Goal: Information Seeking & Learning: Learn about a topic

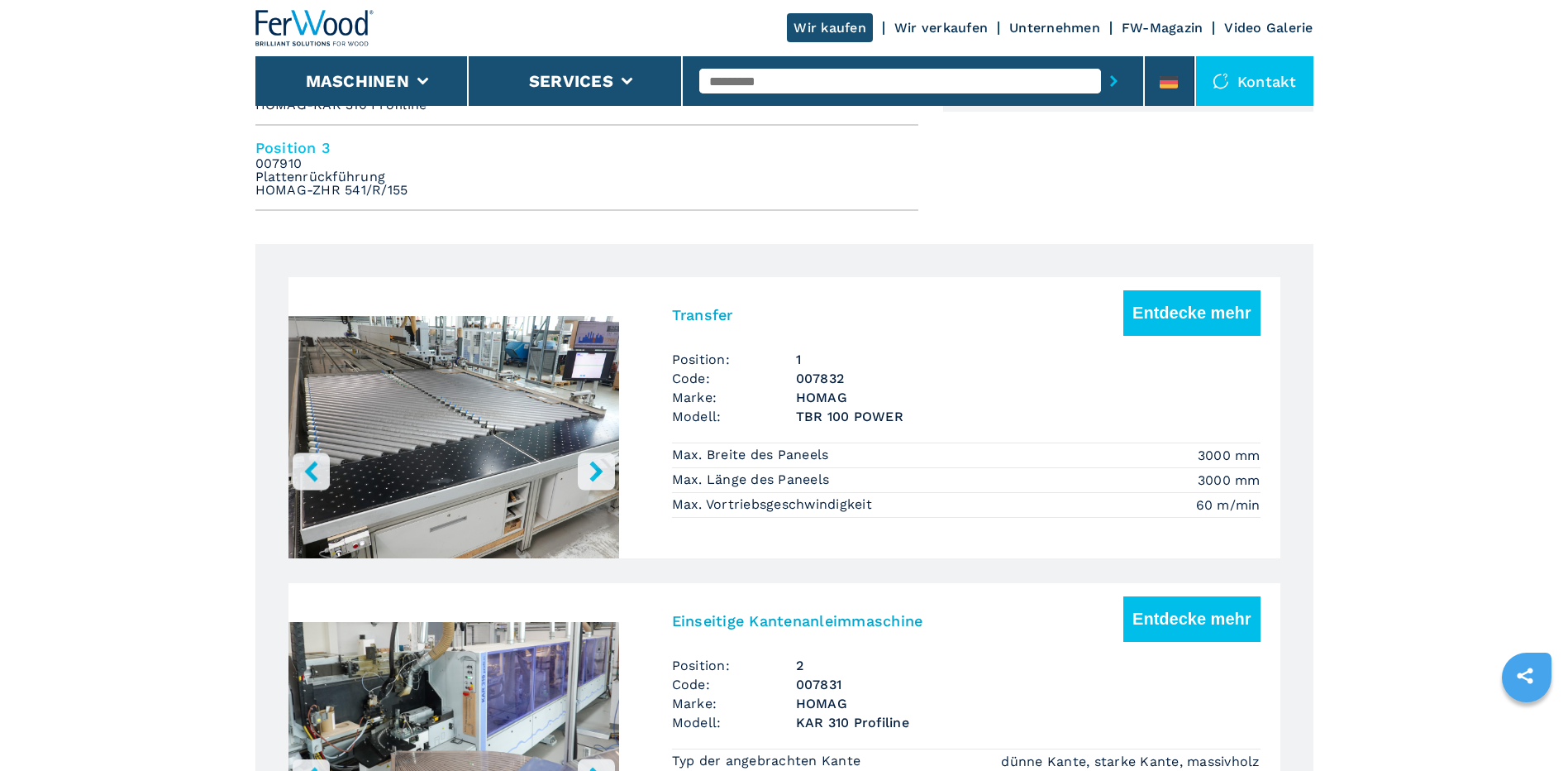
scroll to position [1059, 0]
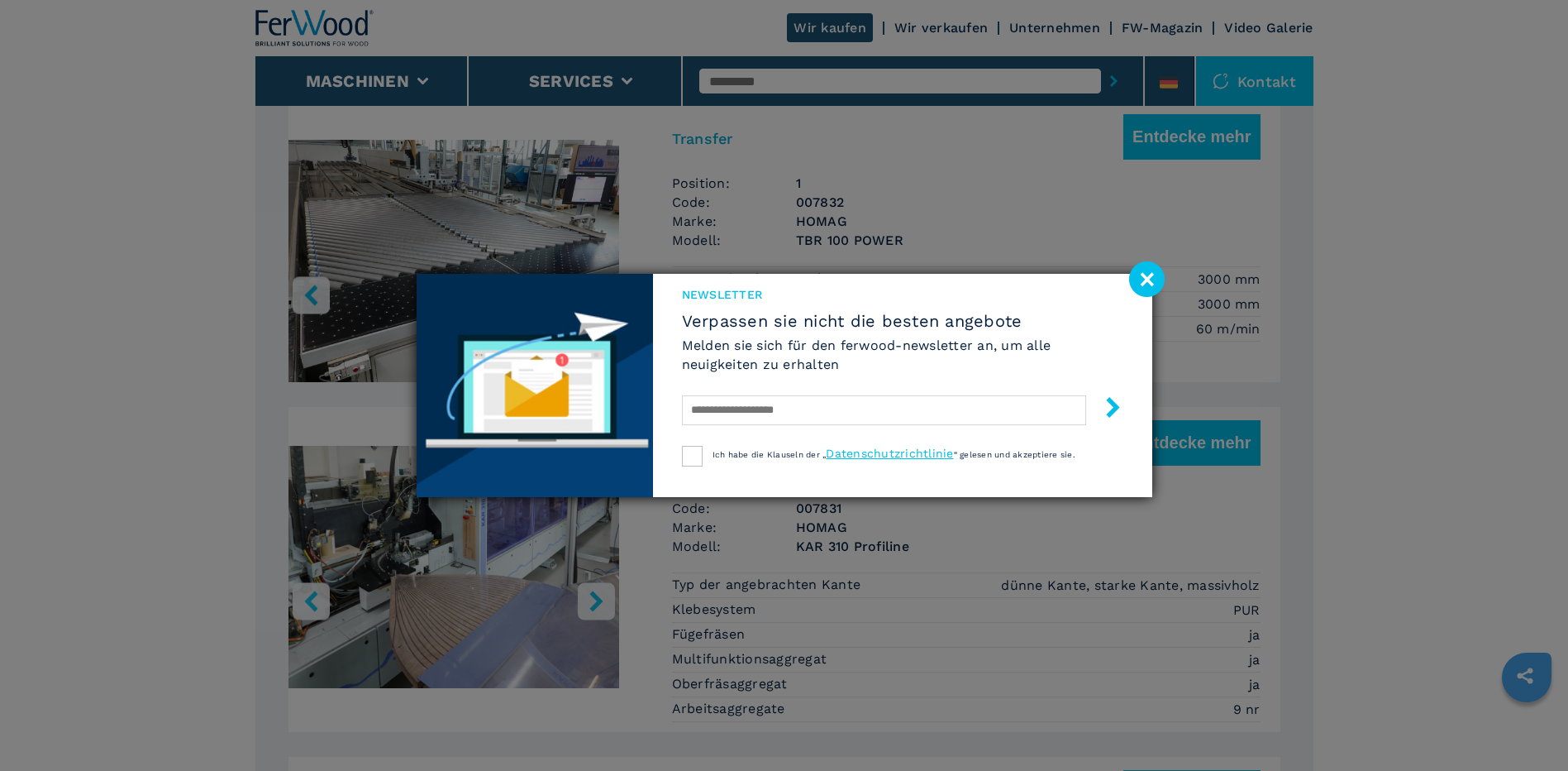
click at [1149, 280] on image at bounding box center [1146, 278] width 35 height 35
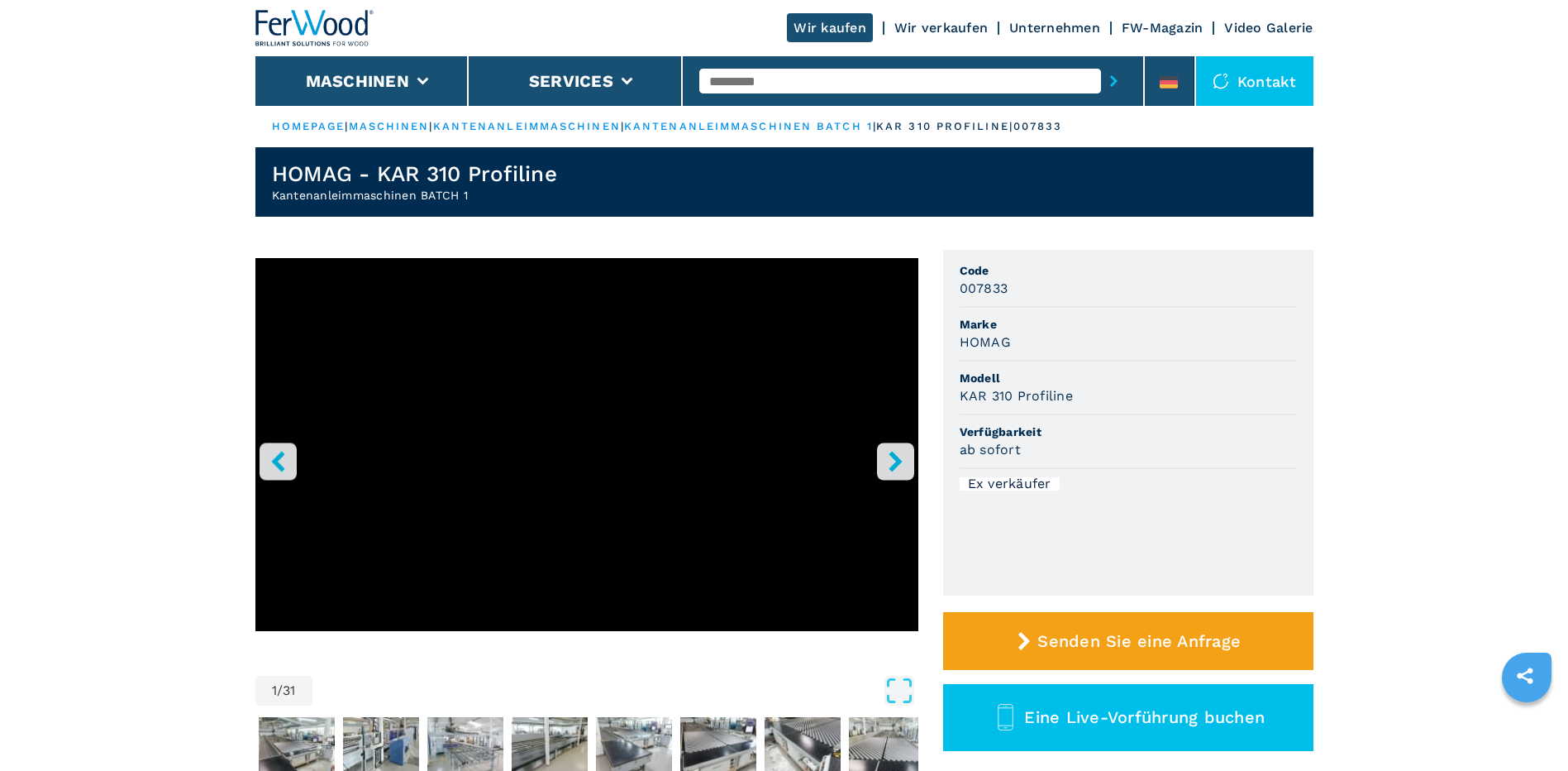
scroll to position [89, 0]
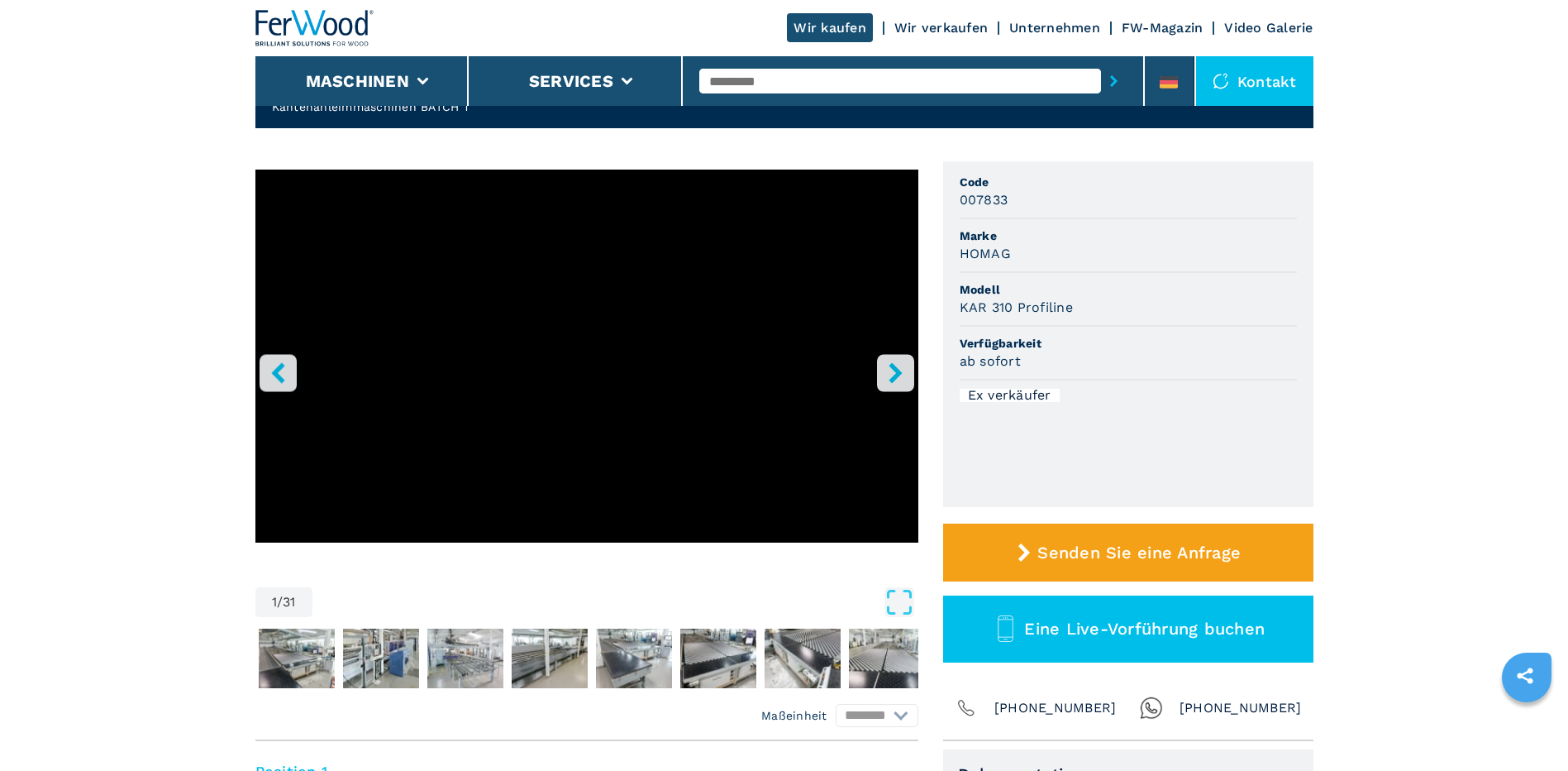
click at [908, 364] on button "right-button" at bounding box center [895, 372] width 37 height 37
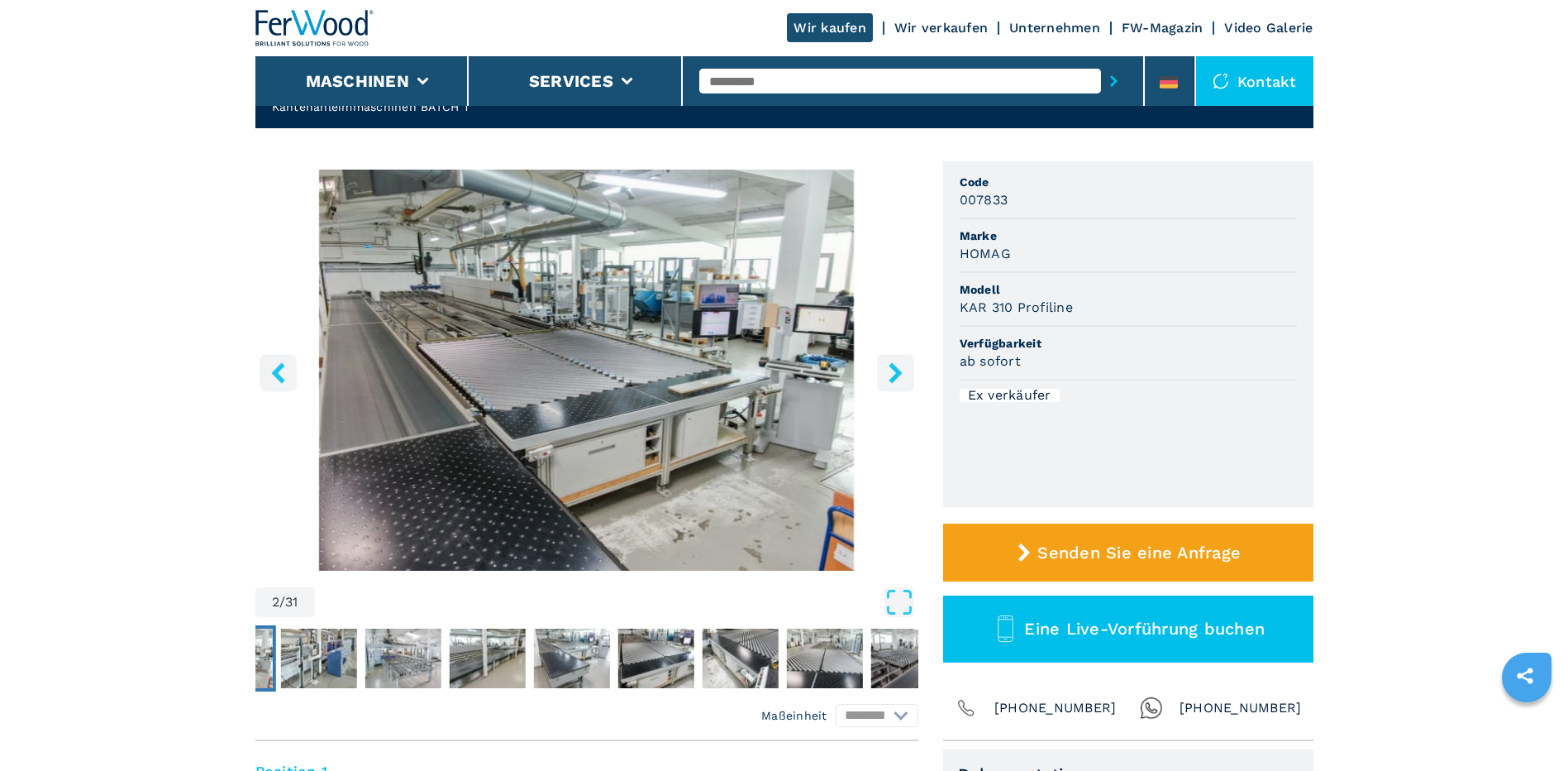
click at [908, 364] on button "right-button" at bounding box center [895, 372] width 37 height 37
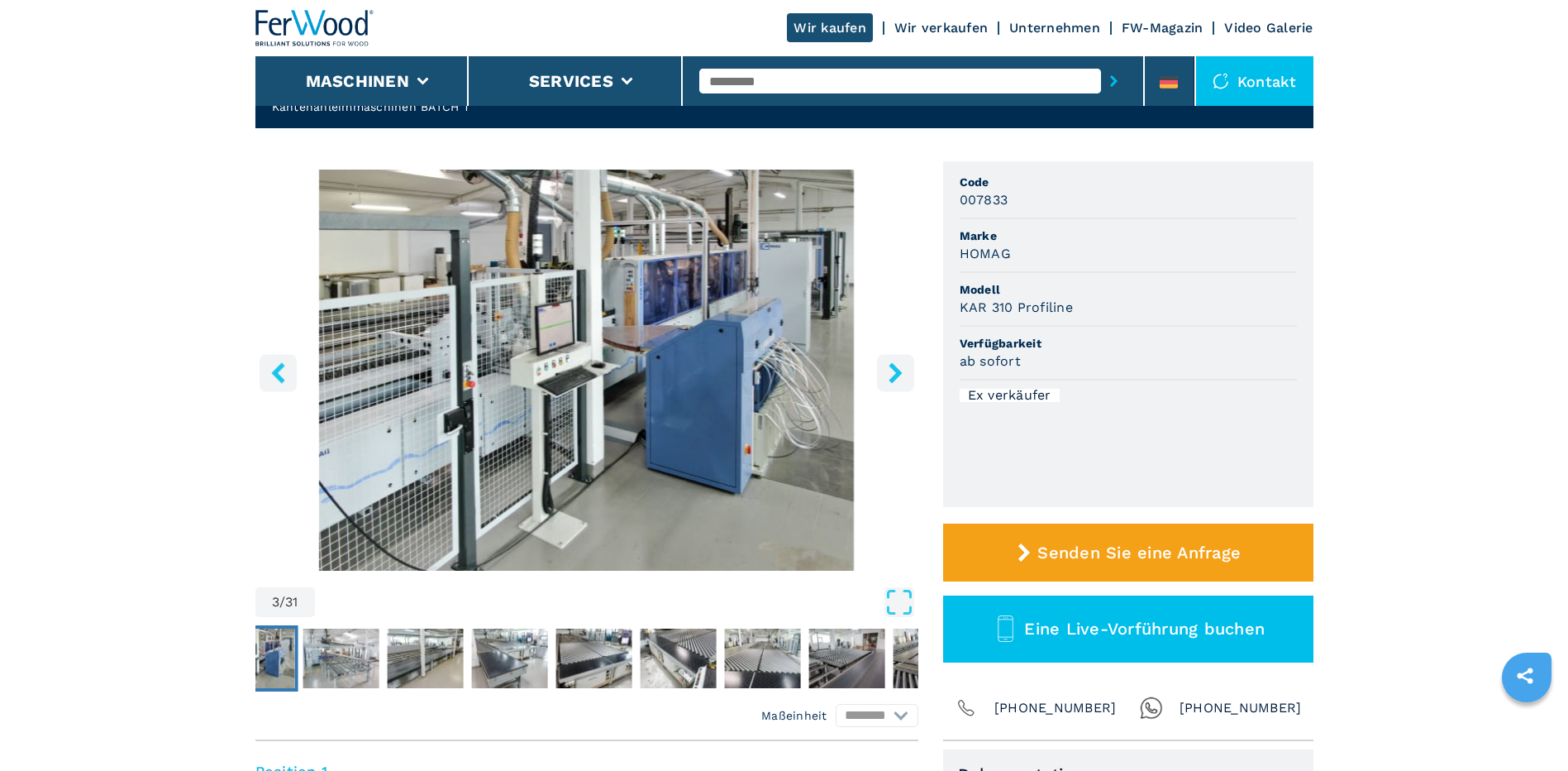
click at [908, 364] on button "right-button" at bounding box center [895, 372] width 37 height 37
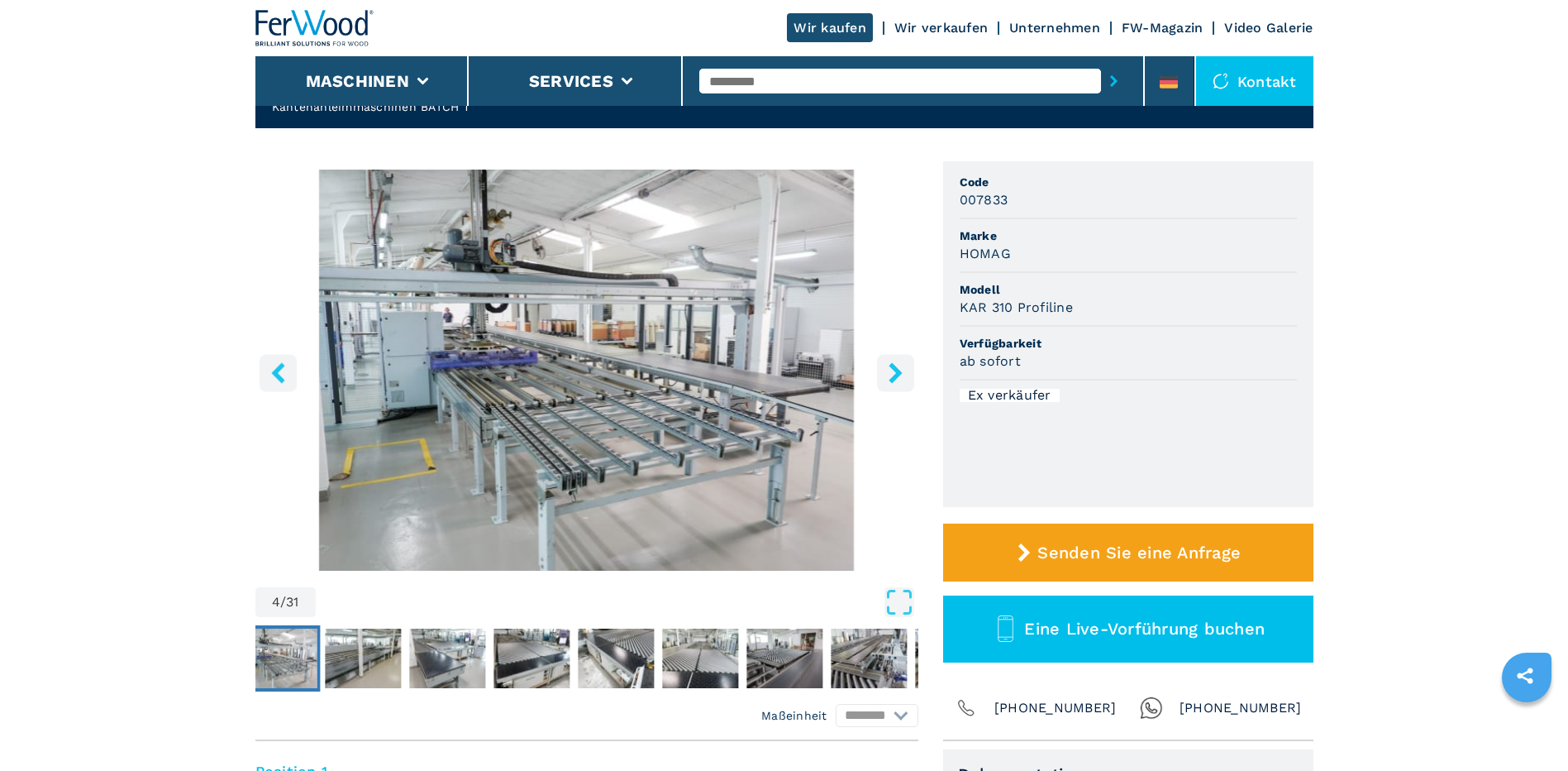
click at [908, 364] on button "right-button" at bounding box center [895, 372] width 37 height 37
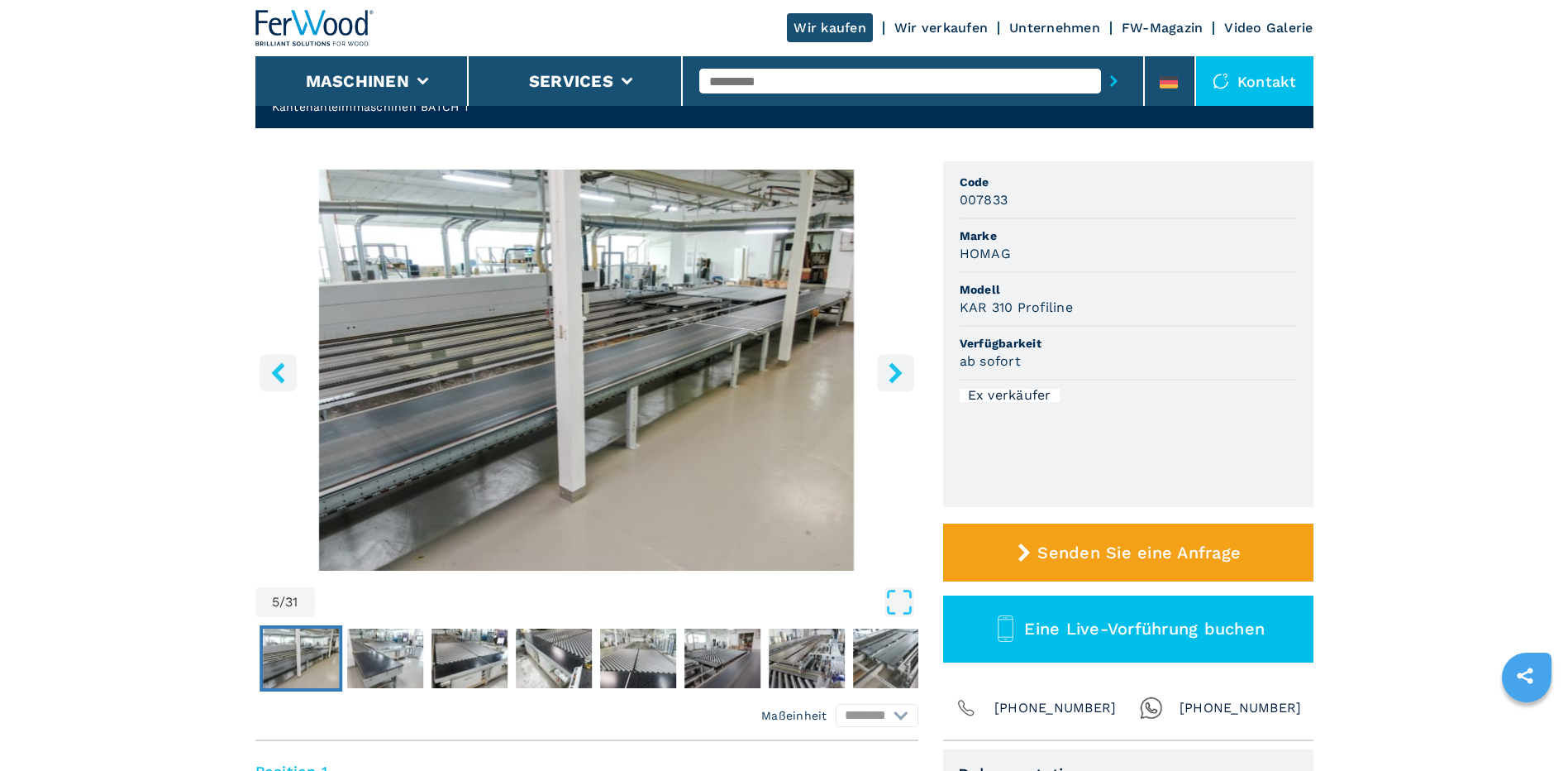
click at [908, 364] on button "right-button" at bounding box center [895, 372] width 37 height 37
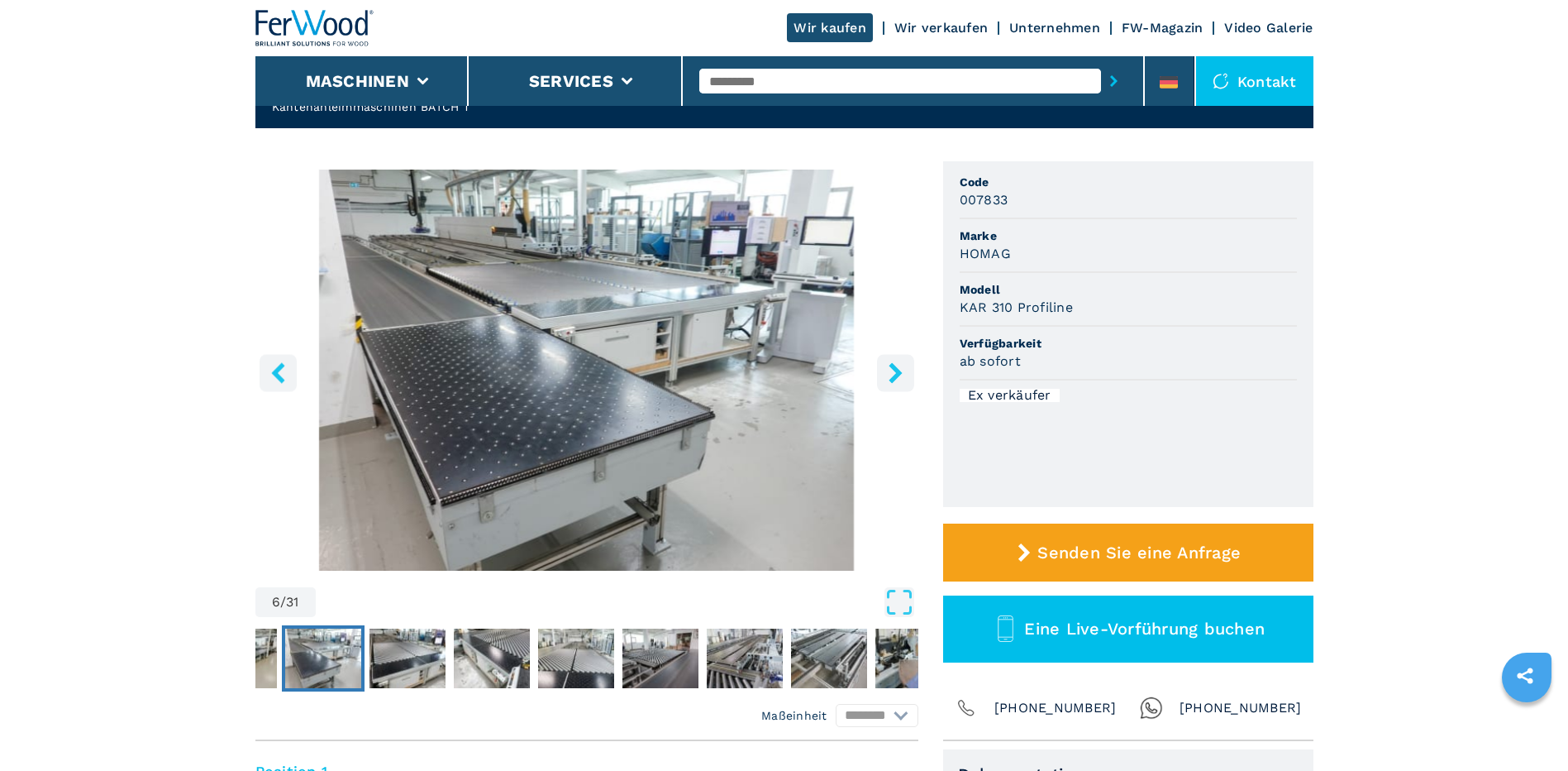
click at [908, 364] on button "right-button" at bounding box center [895, 372] width 37 height 37
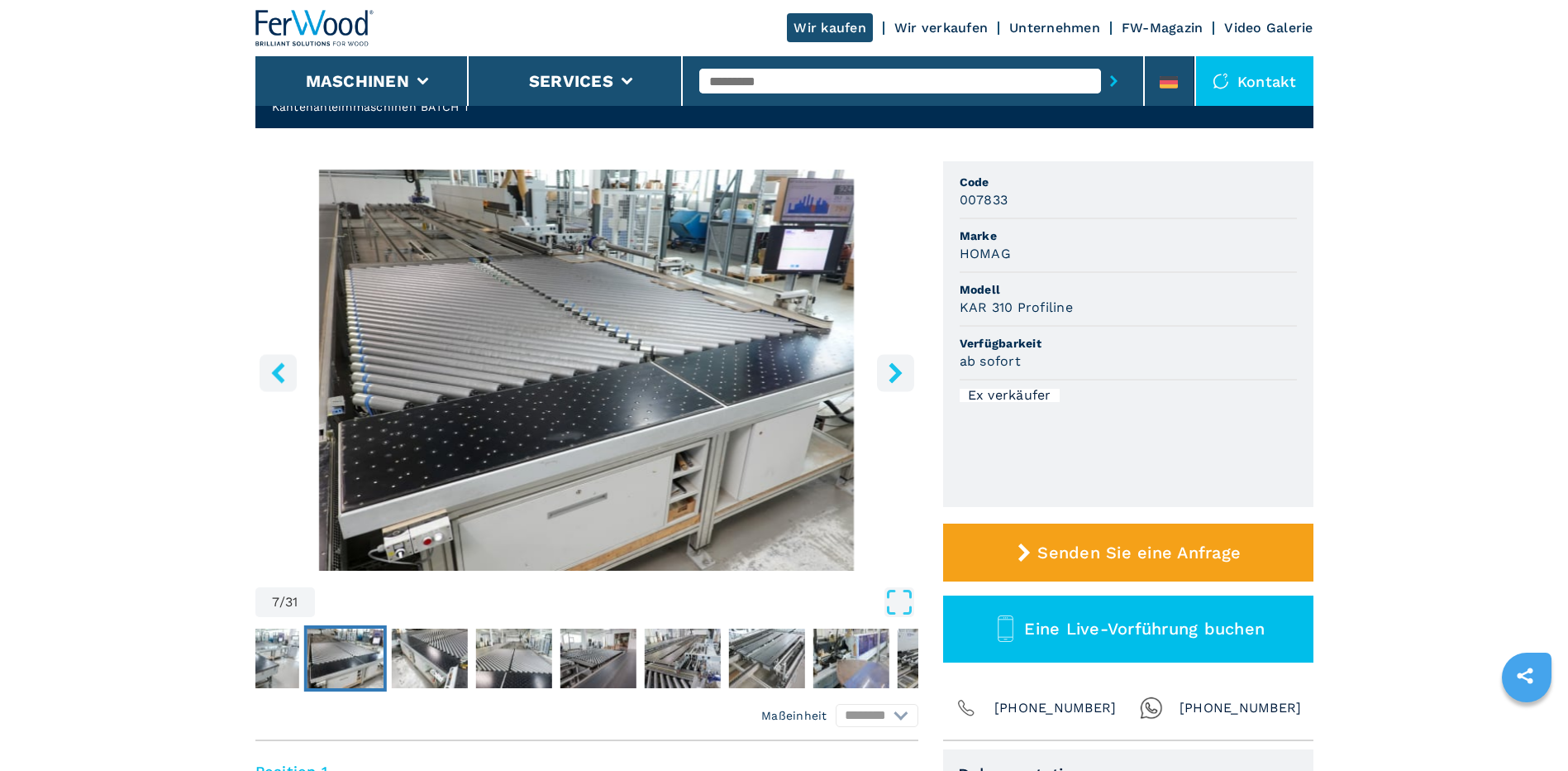
click at [908, 364] on button "right-button" at bounding box center [895, 372] width 37 height 37
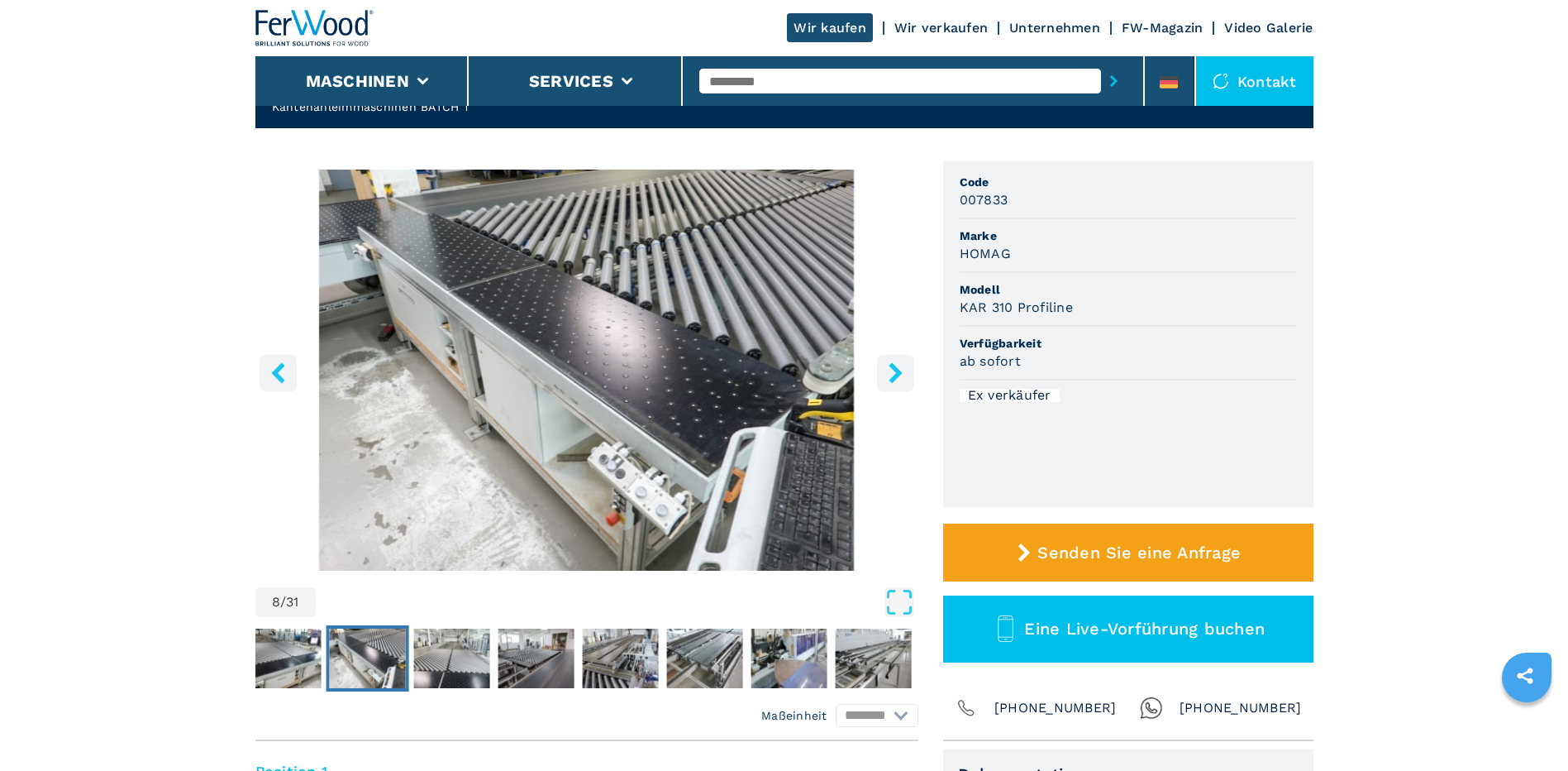
click at [908, 364] on button "right-button" at bounding box center [895, 372] width 37 height 37
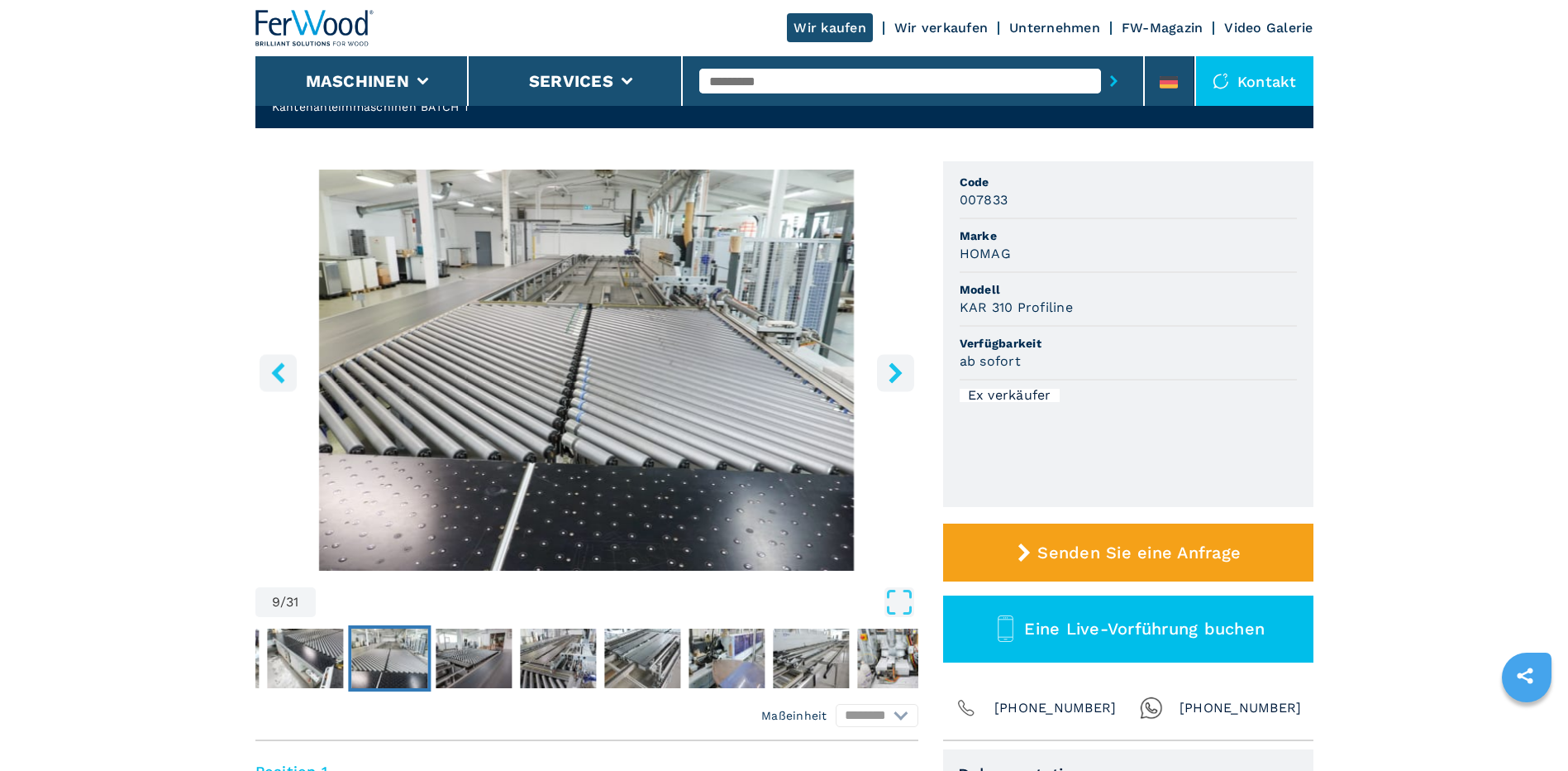
click at [908, 364] on button "right-button" at bounding box center [895, 372] width 37 height 37
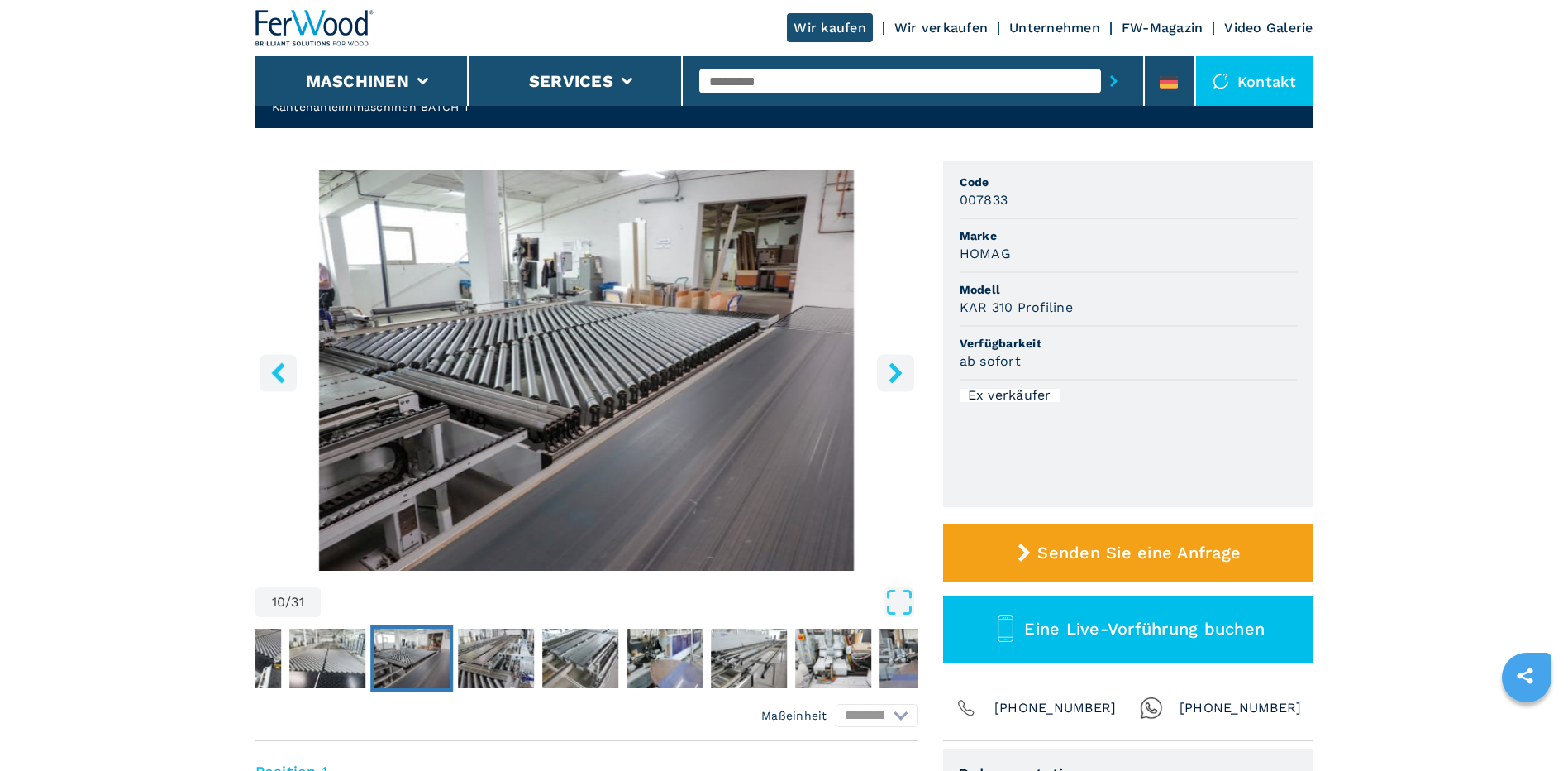
click at [908, 364] on button "right-button" at bounding box center [895, 372] width 37 height 37
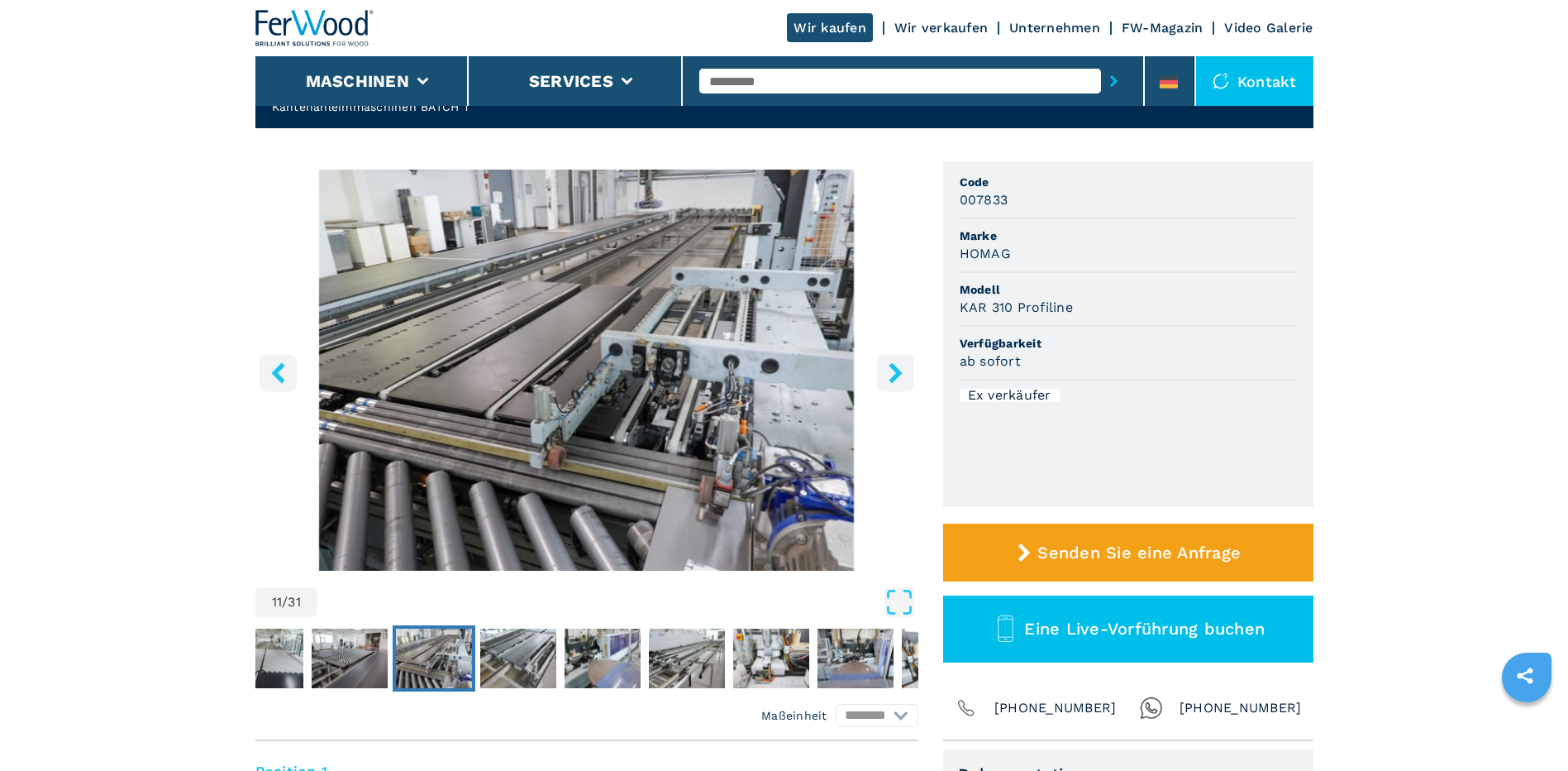
click at [908, 364] on button "right-button" at bounding box center [895, 372] width 37 height 37
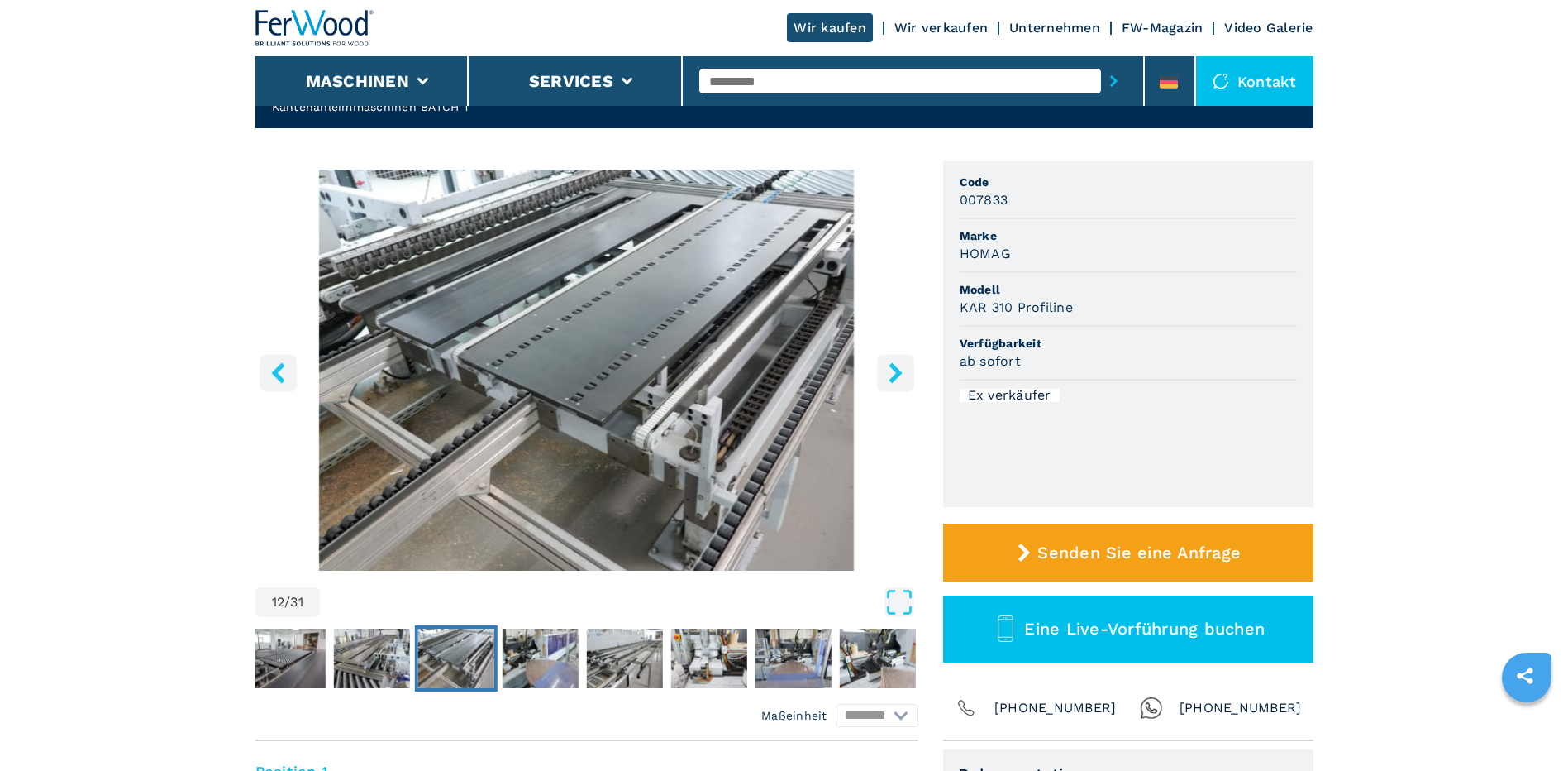
click at [891, 373] on icon "right-button" at bounding box center [896, 372] width 21 height 21
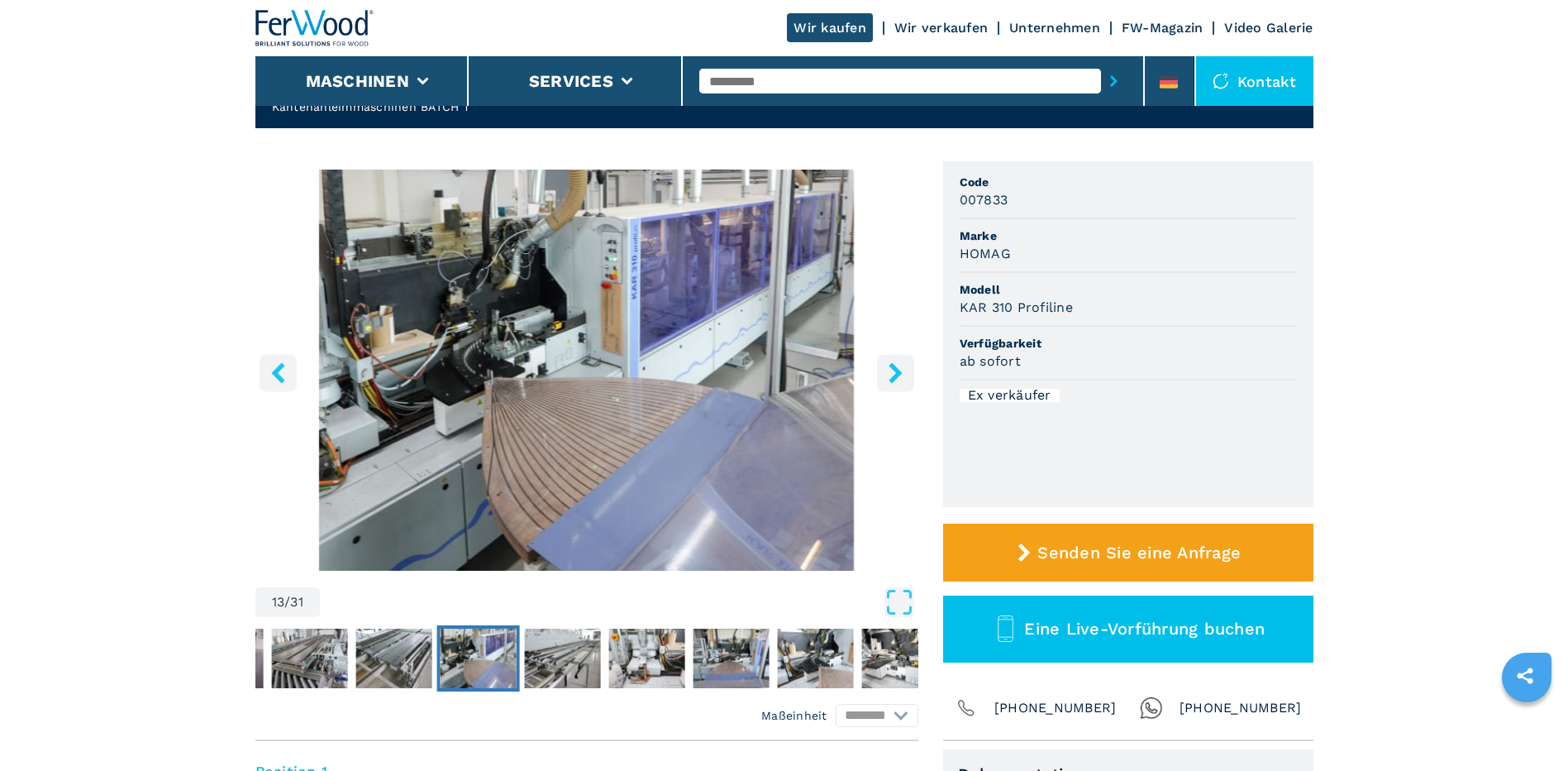
click at [888, 342] on img "Go to Slide 13" at bounding box center [587, 370] width 663 height 401
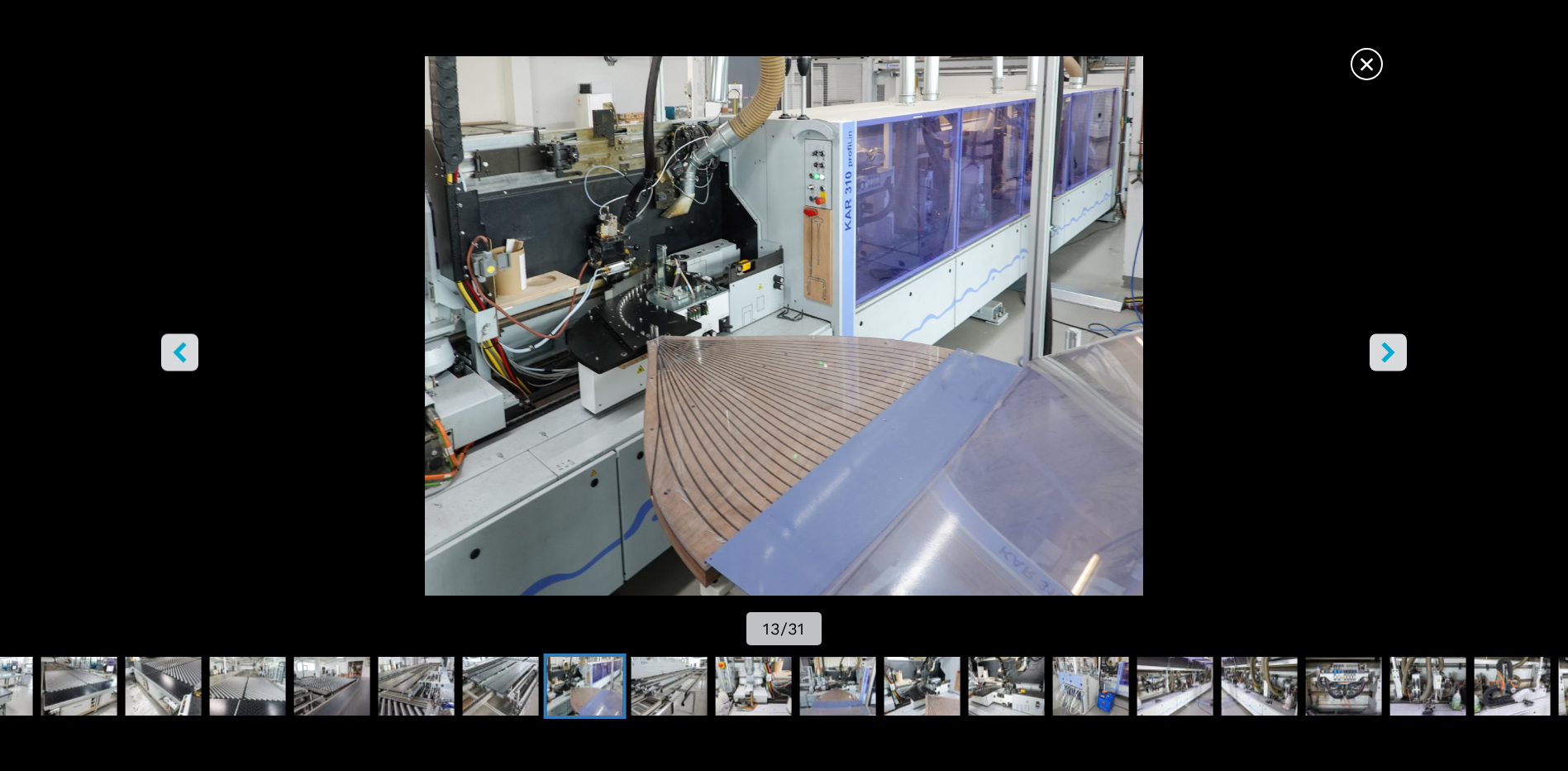
scroll to position [441, 0]
click at [1373, 75] on span "×" at bounding box center [1367, 61] width 29 height 29
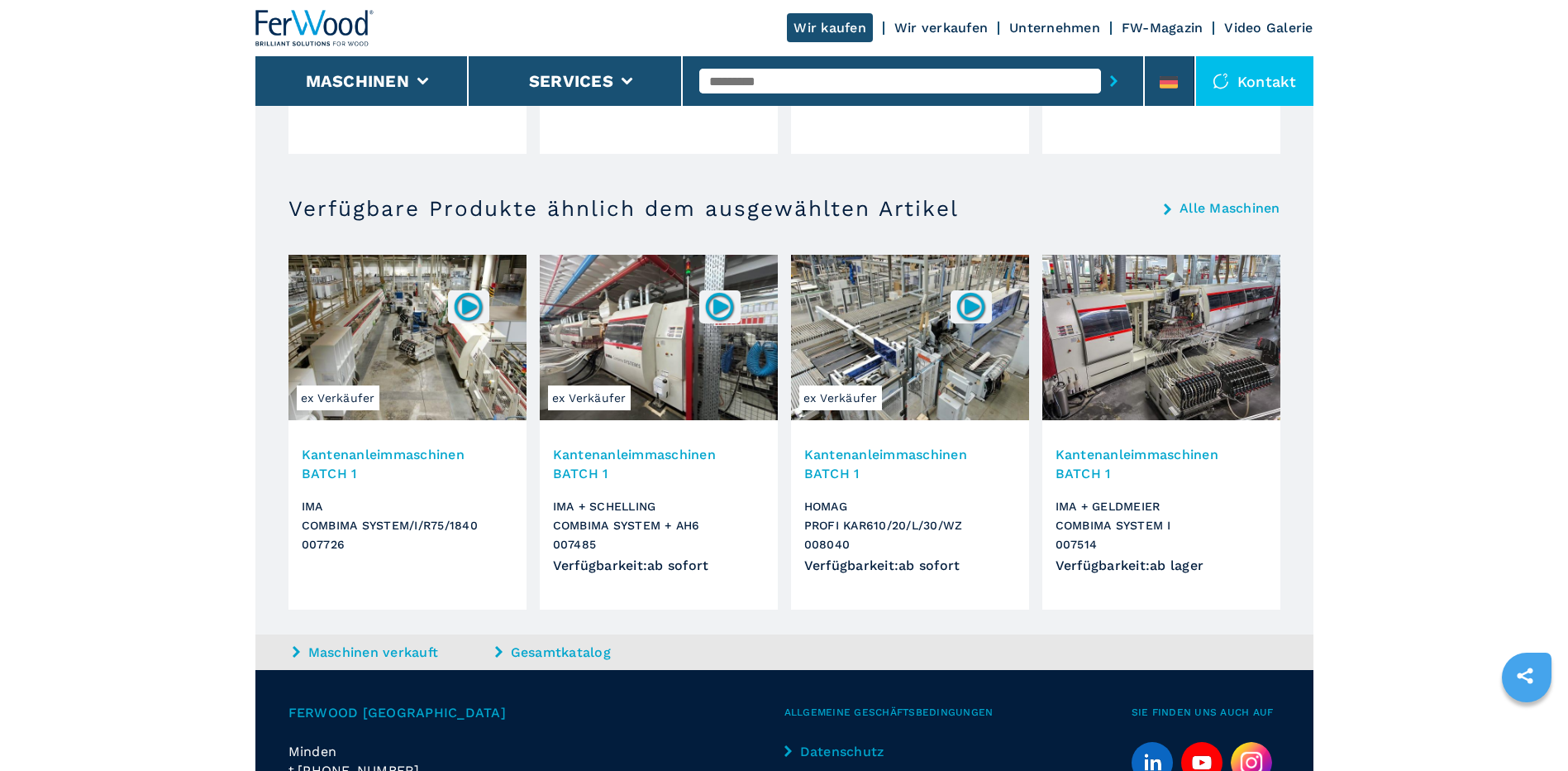
scroll to position [2786, 0]
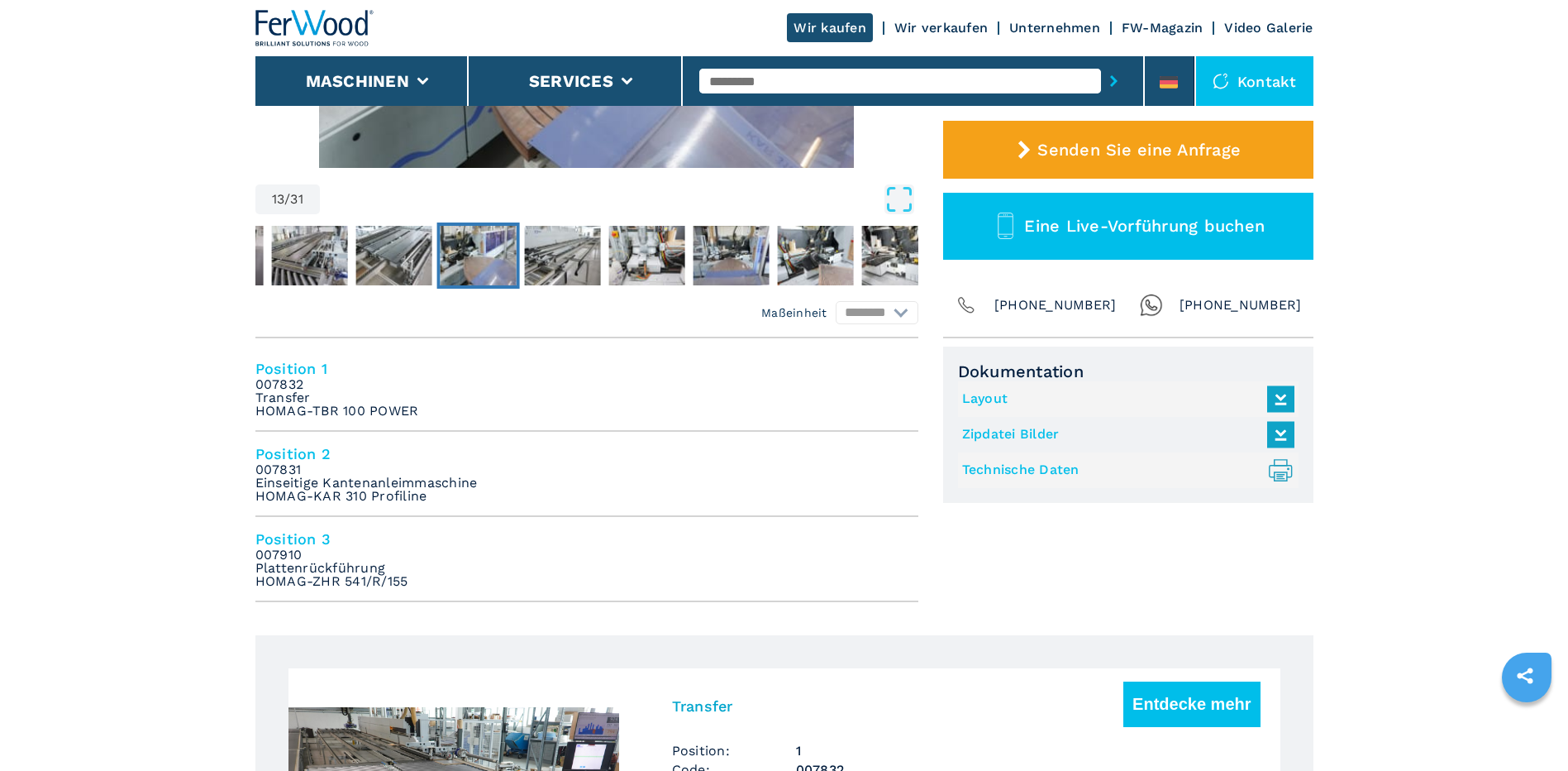
scroll to position [0, 0]
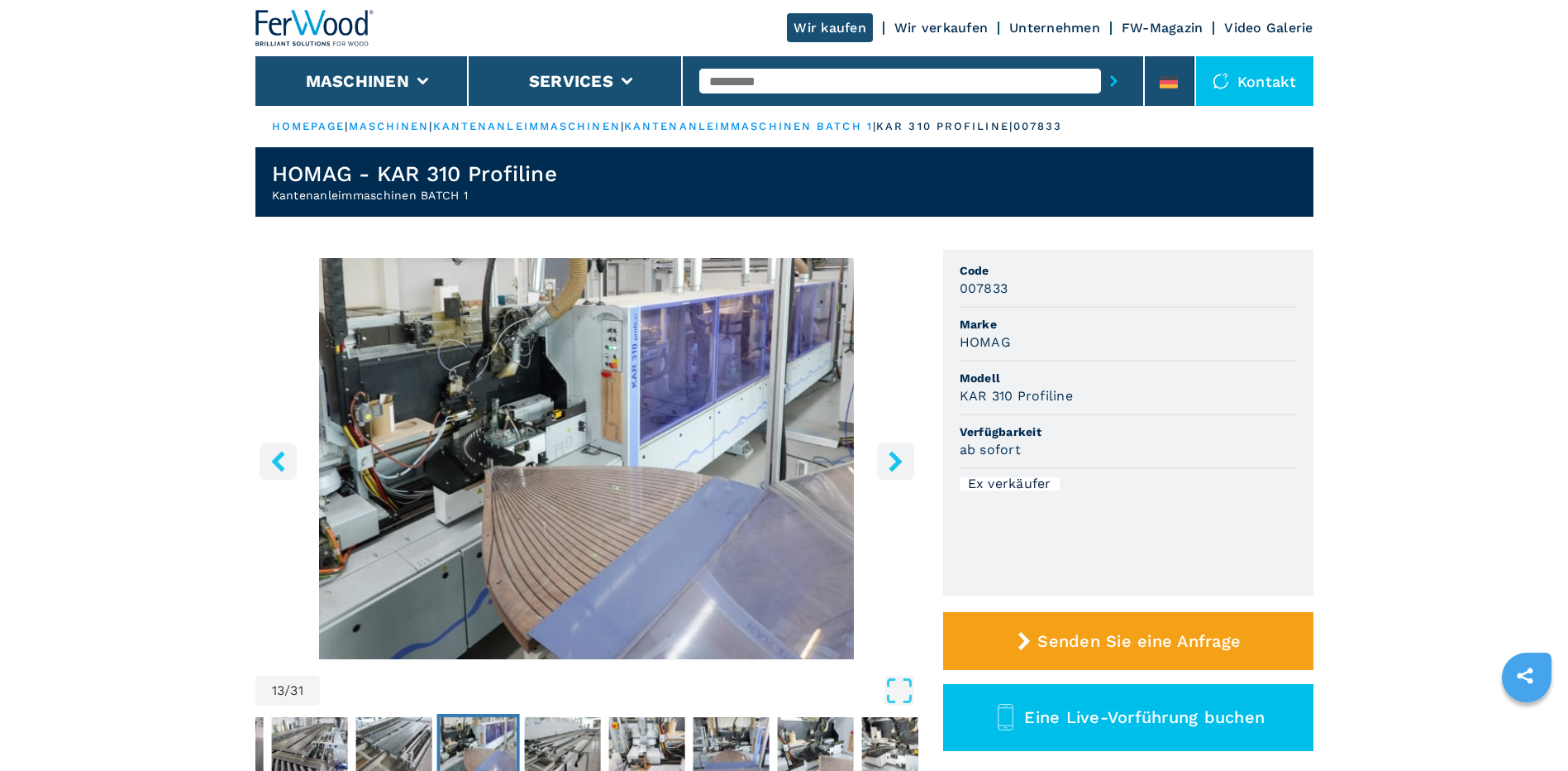
drag, startPoint x: 1423, startPoint y: 440, endPoint x: 1401, endPoint y: 200, distance: 241.0
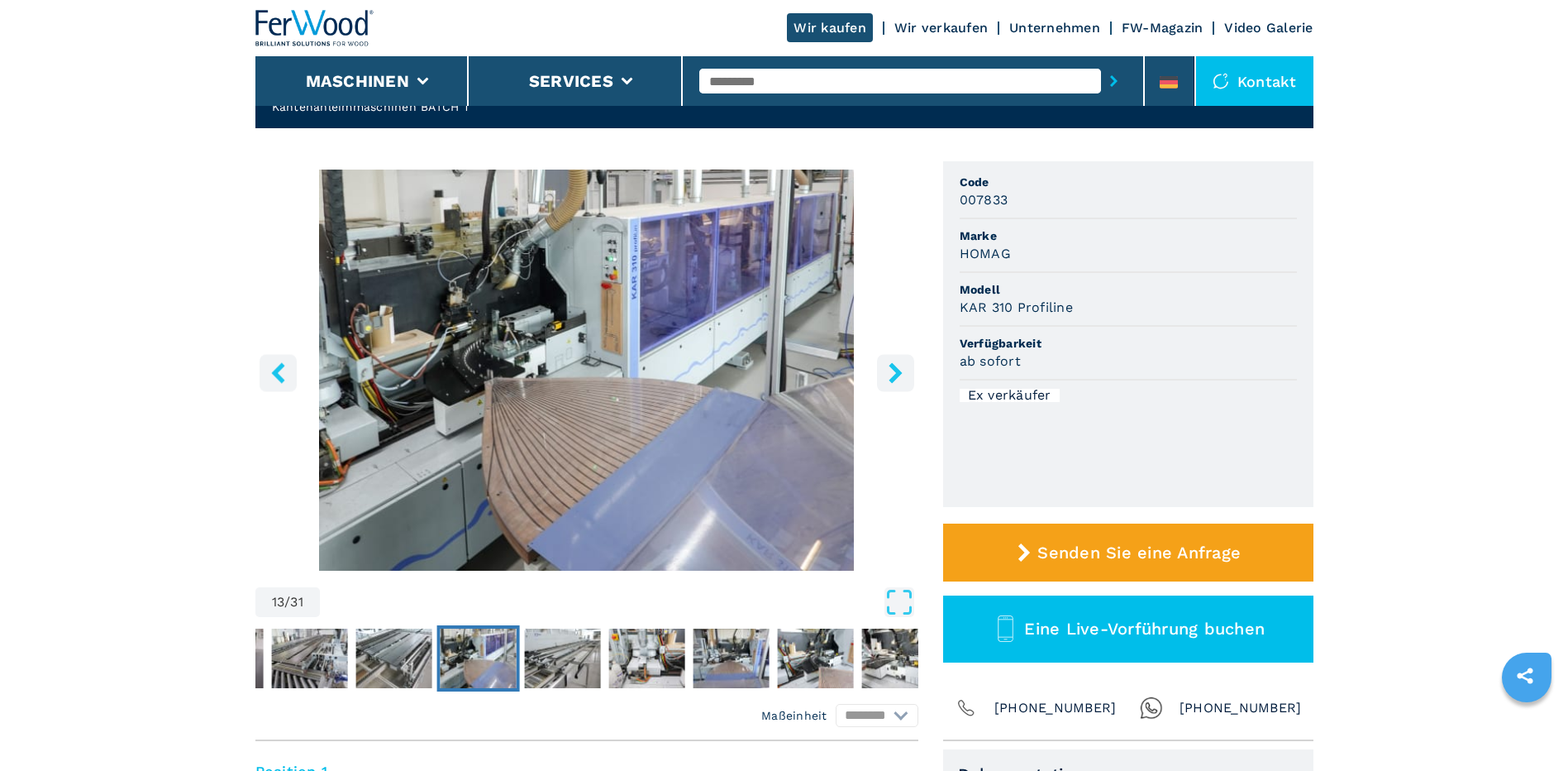
scroll to position [176, 0]
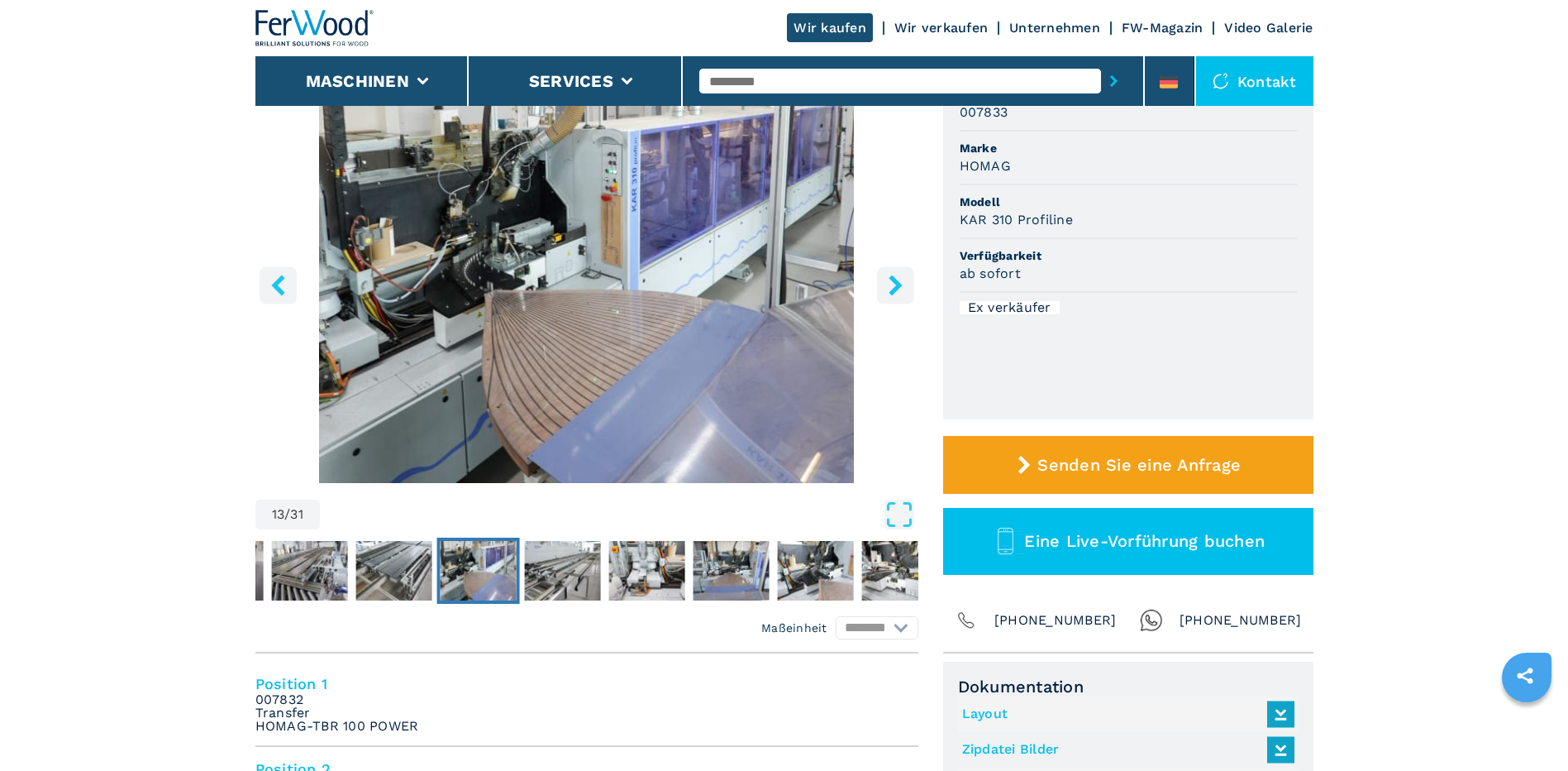
click at [893, 277] on icon "right-button" at bounding box center [895, 285] width 13 height 21
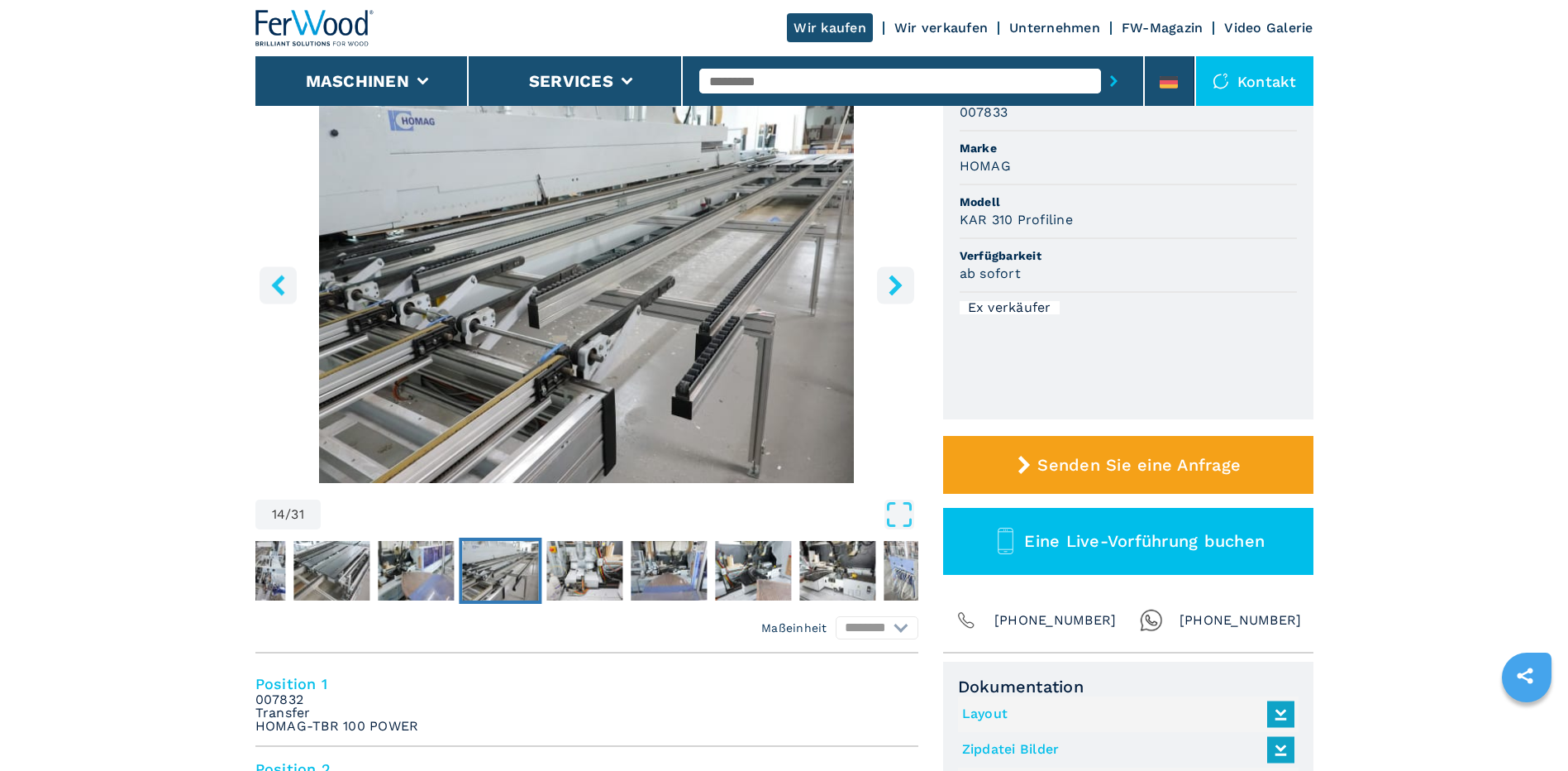
click at [893, 277] on icon "right-button" at bounding box center [895, 285] width 13 height 21
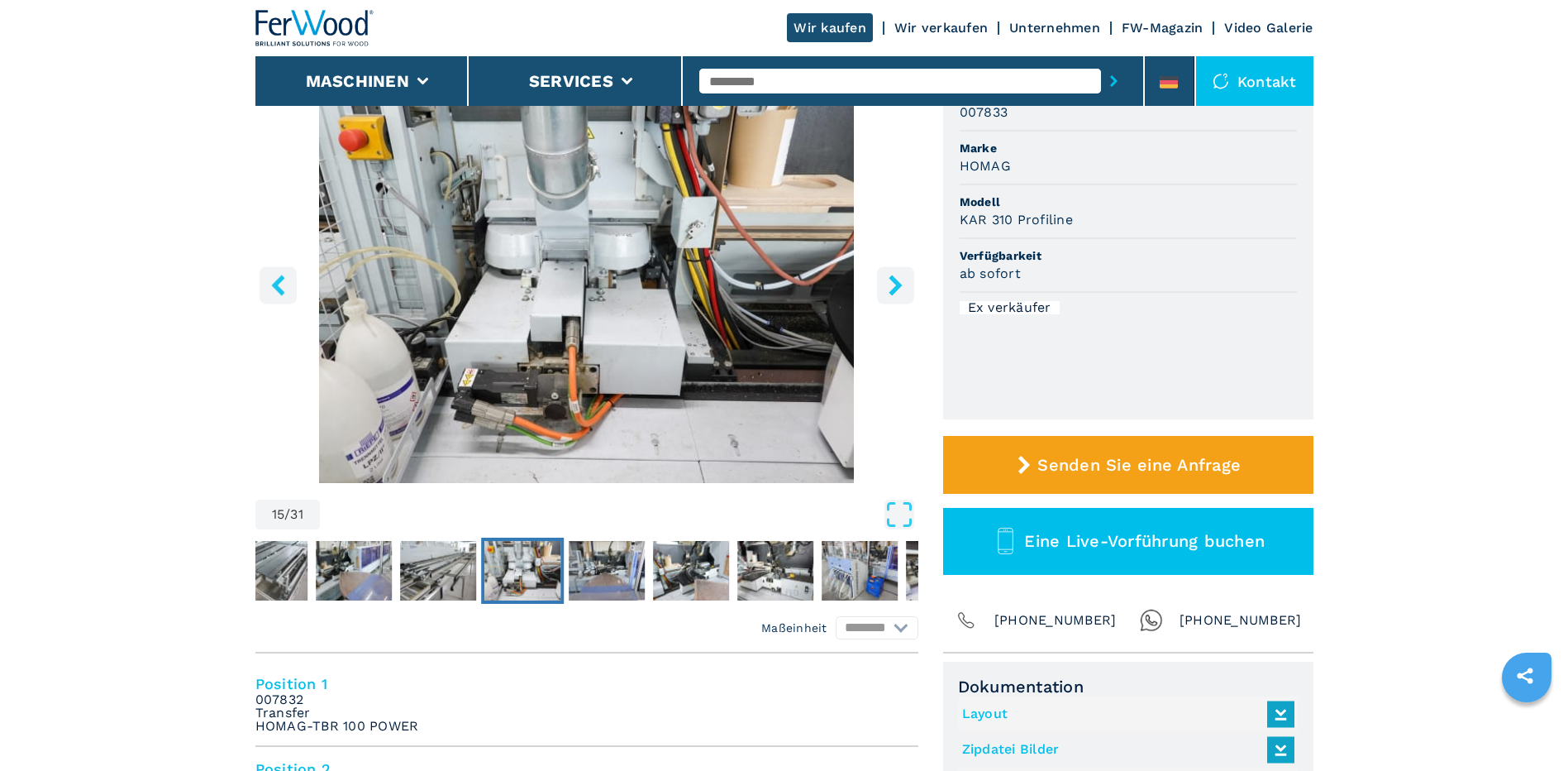
click at [893, 277] on icon "right-button" at bounding box center [895, 285] width 13 height 21
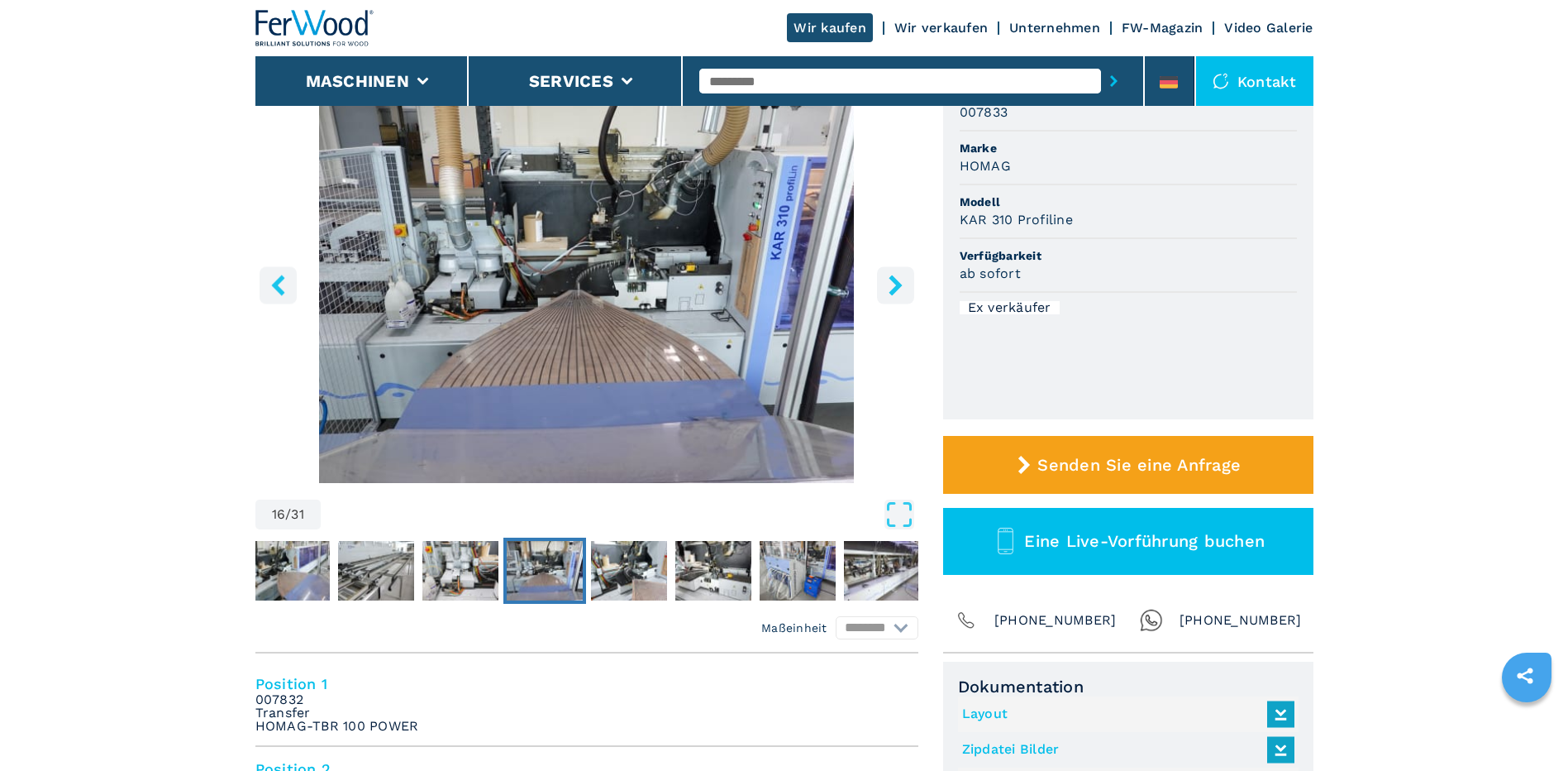
scroll to position [0, 0]
